Goal: Communication & Community: Participate in discussion

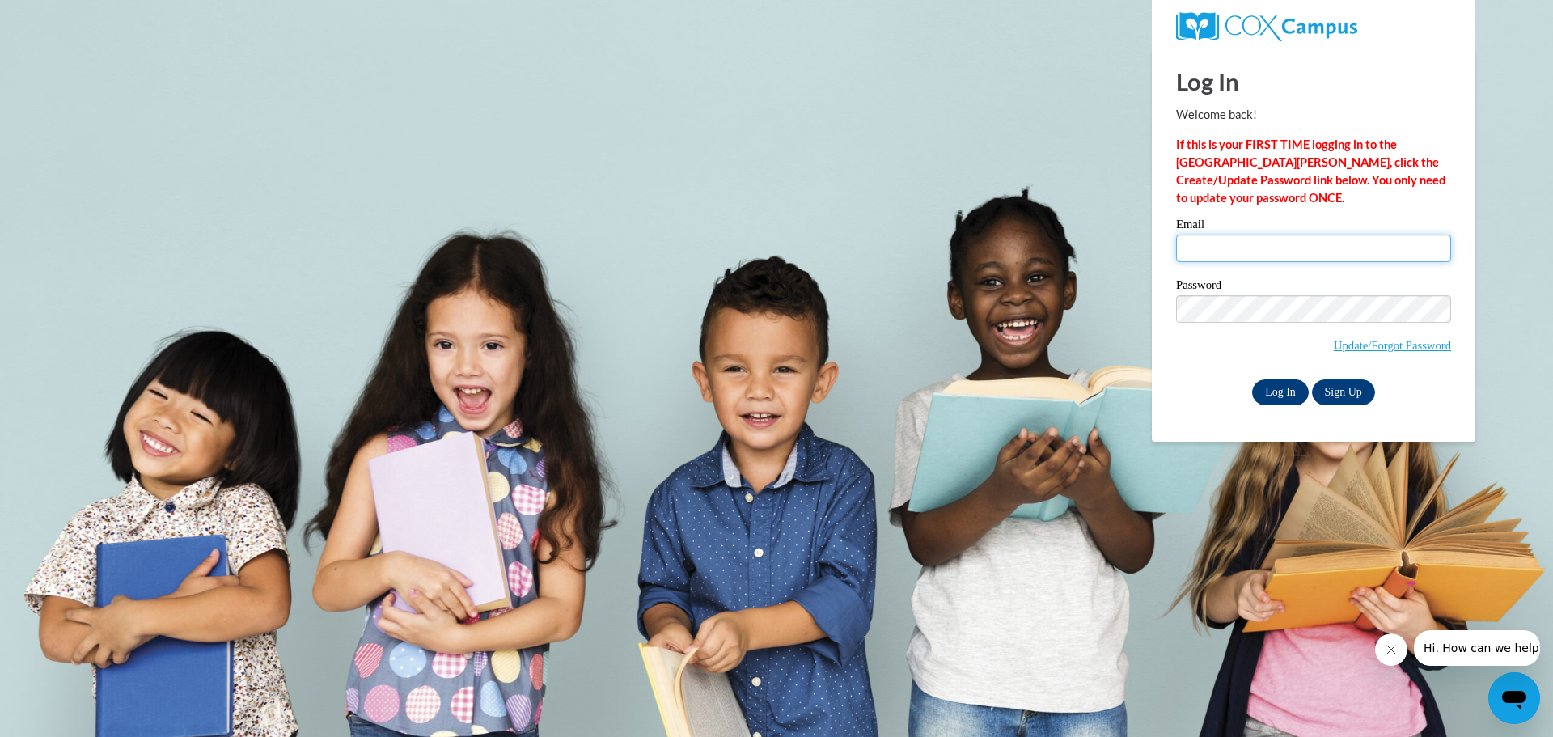
type input "porterr@prescott.k12.wi.us"
click at [1268, 388] on input "Log In" at bounding box center [1280, 392] width 57 height 26
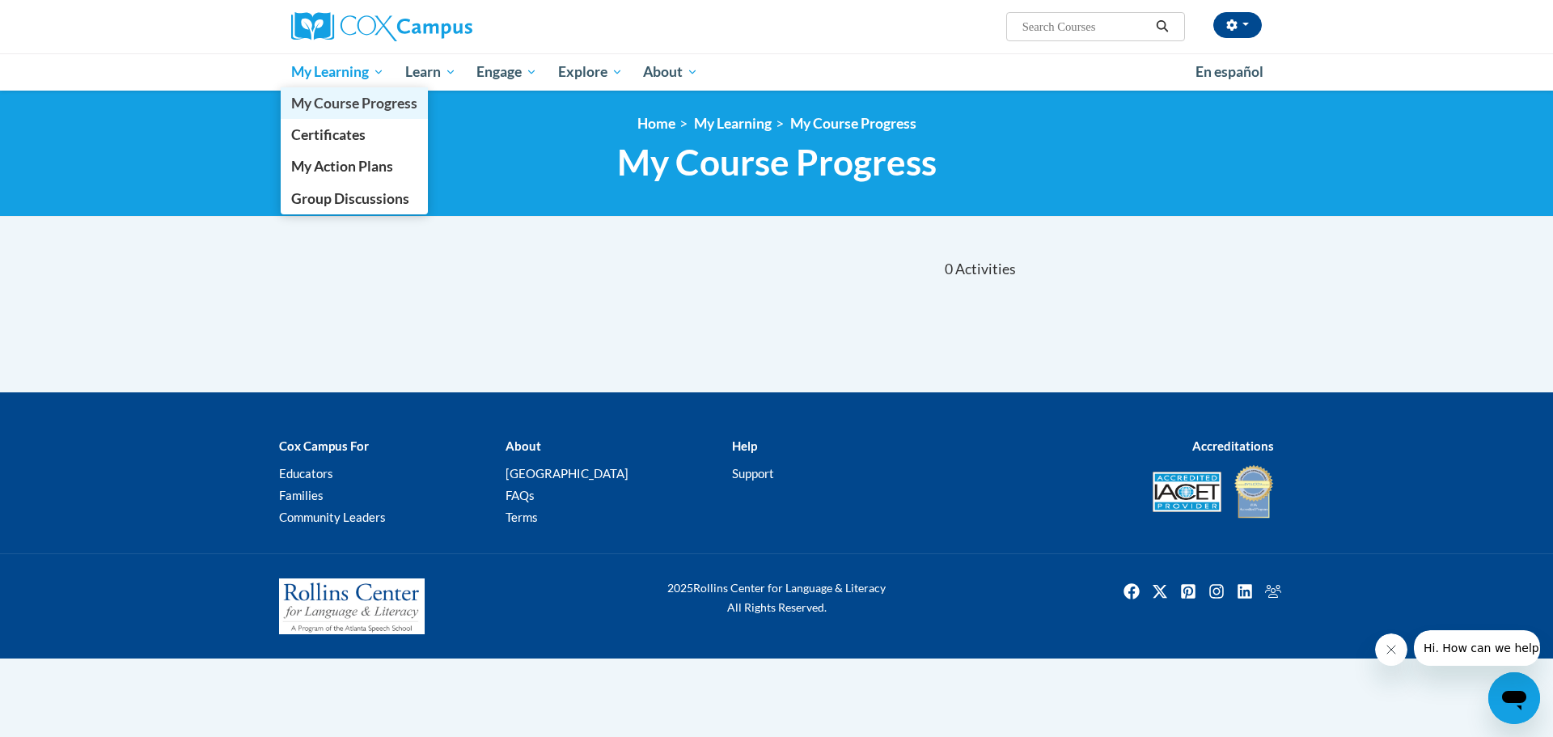
click at [358, 96] on span "My Course Progress" at bounding box center [354, 103] width 126 height 17
click at [374, 163] on span "My Action Plans" at bounding box center [342, 166] width 102 height 17
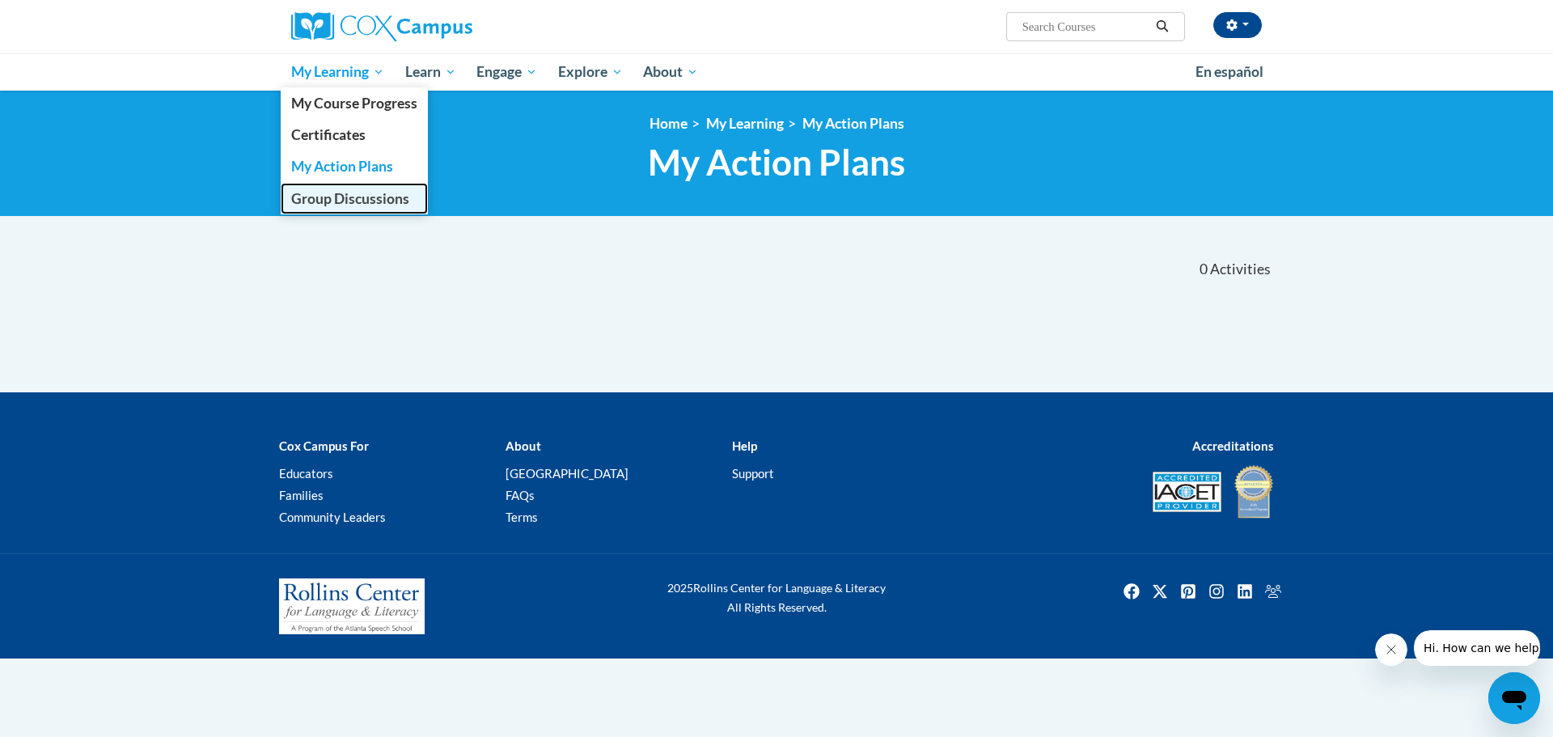
click at [362, 203] on span "Group Discussions" at bounding box center [350, 198] width 118 height 17
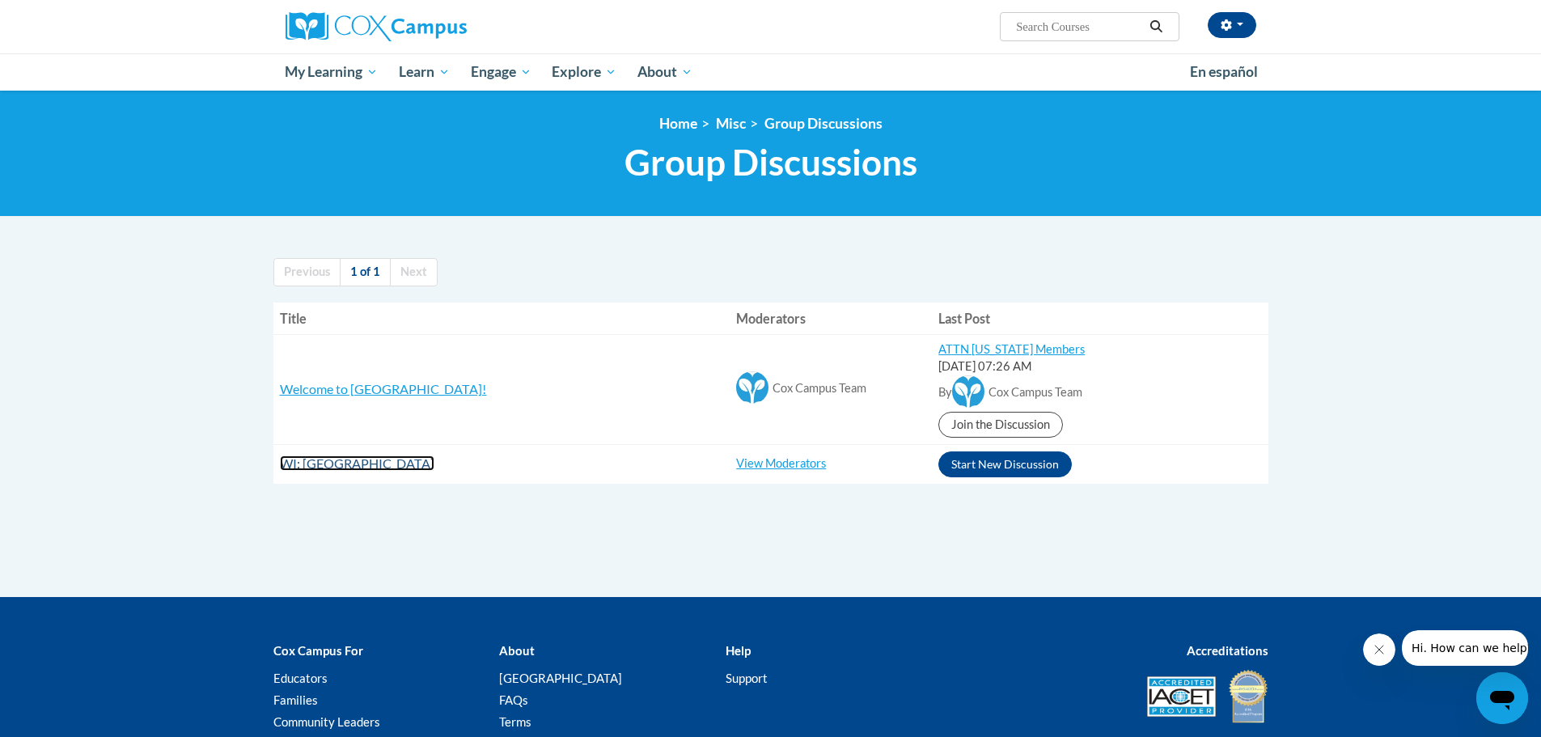
click at [377, 456] on span "WI: [GEOGRAPHIC_DATA]" at bounding box center [357, 462] width 154 height 15
